Goal: Find specific page/section: Find specific page/section

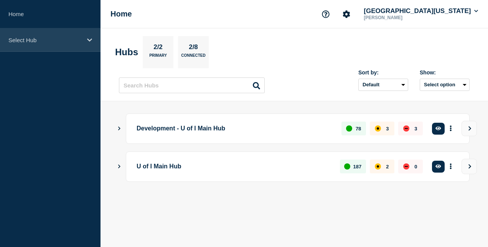
drag, startPoint x: 59, startPoint y: 39, endPoint x: 43, endPoint y: 48, distance: 17.7
click at [59, 39] on p "Select Hub" at bounding box center [45, 40] width 74 height 7
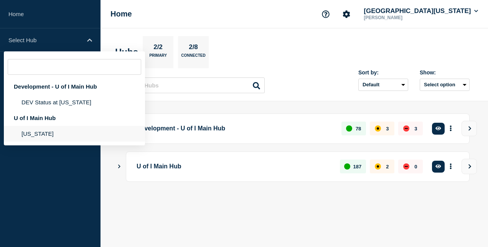
click at [31, 131] on li "[US_STATE]" at bounding box center [74, 134] width 141 height 16
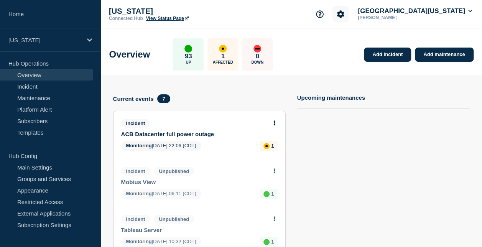
click at [345, 14] on icon "Account settings" at bounding box center [341, 14] width 8 height 8
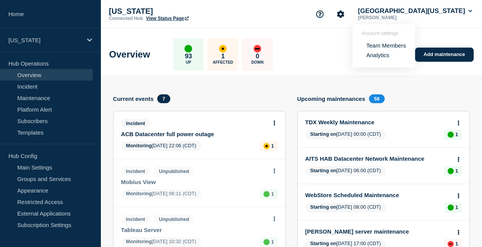
click at [375, 45] on link "Team Members" at bounding box center [387, 45] width 40 height 7
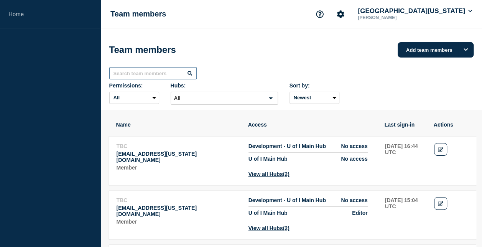
click at [153, 73] on input "text" at bounding box center [153, 73] width 88 height 12
type input "aldukes"
